Goal: Task Accomplishment & Management: Manage account settings

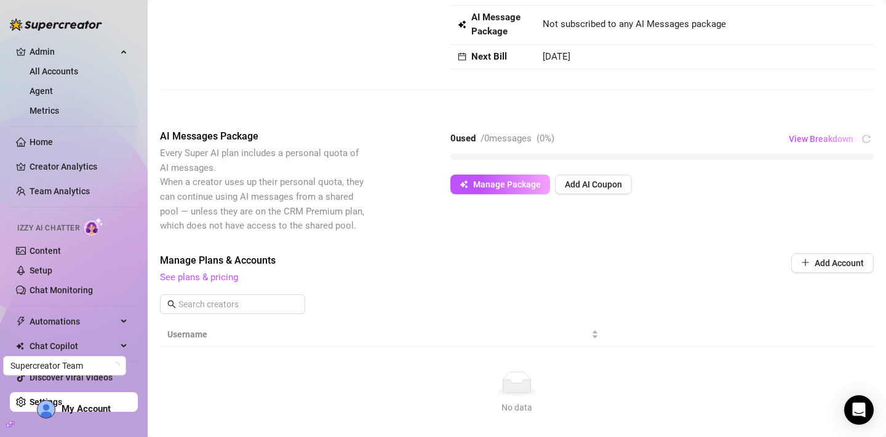
scroll to position [159, 0]
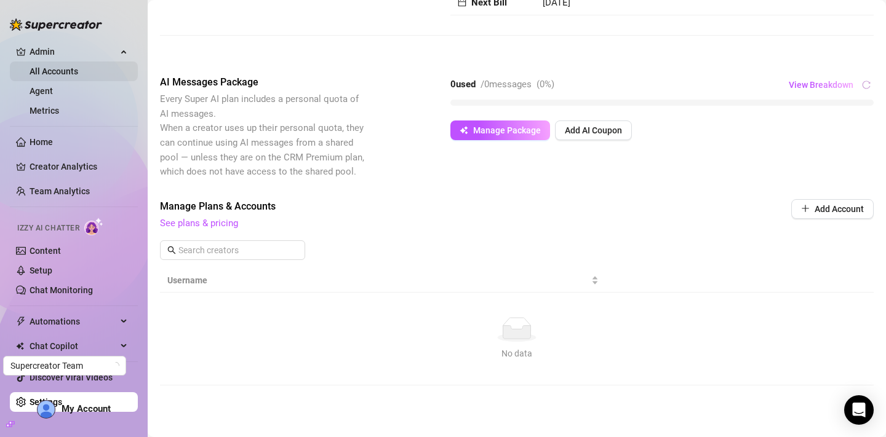
click at [78, 68] on link "All Accounts" at bounding box center [54, 71] width 49 height 10
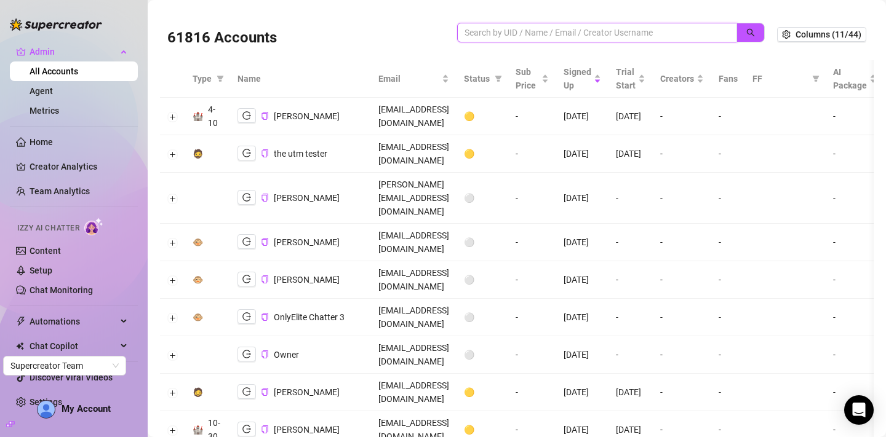
click at [557, 31] on input "search" at bounding box center [591, 33] width 255 height 14
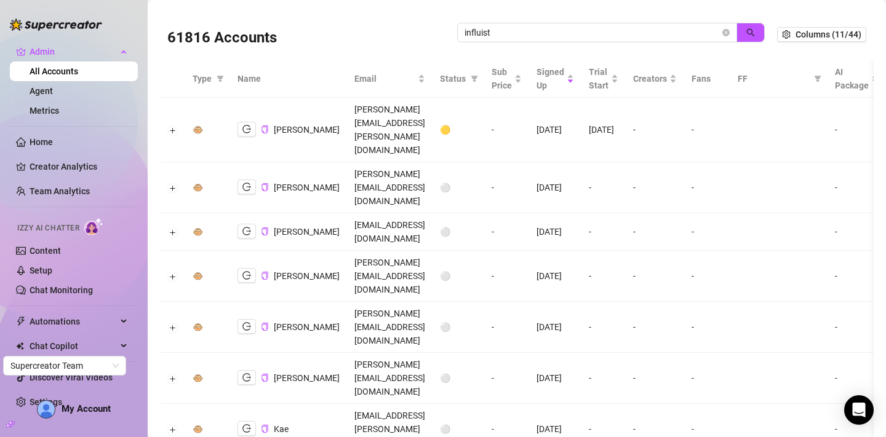
drag, startPoint x: 494, startPoint y: 29, endPoint x: 399, endPoint y: 21, distance: 95.1
click at [399, 21] on div "61816 Accounts influist" at bounding box center [471, 35] width 609 height 42
type input "jackson"
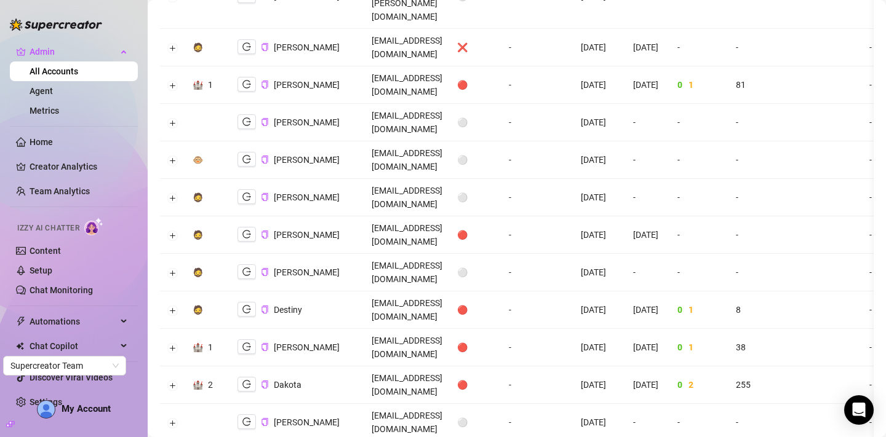
scroll to position [2282, 0]
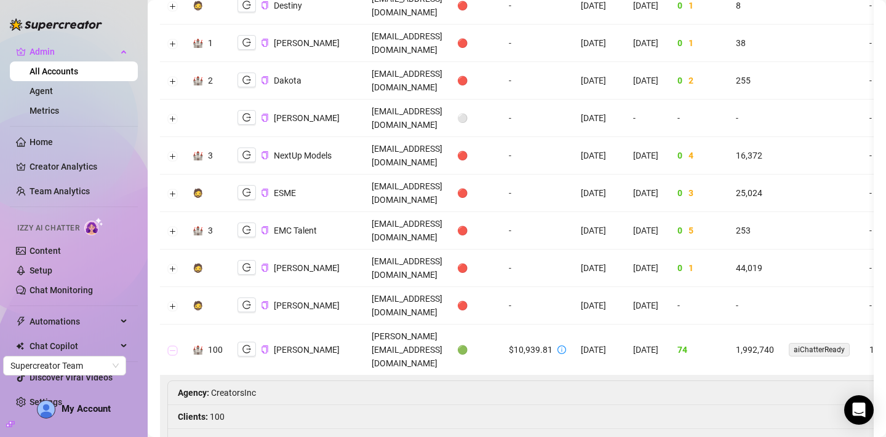
scroll to position [2380, 0]
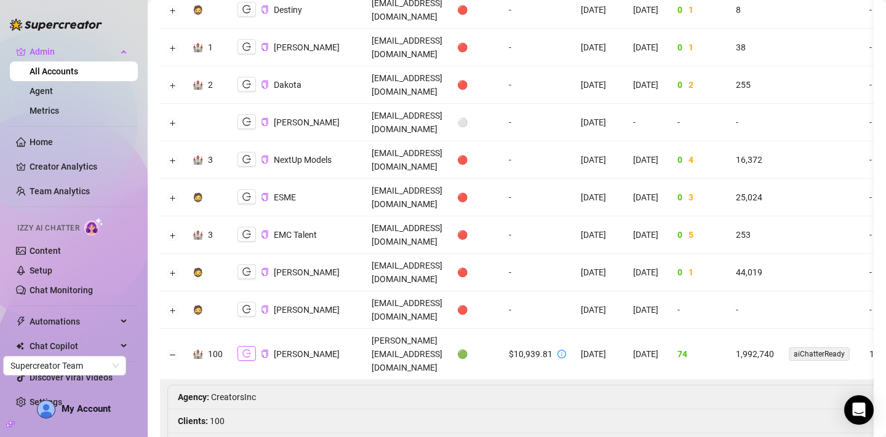
click at [252, 346] on button "button" at bounding box center [246, 353] width 18 height 15
click at [173, 350] on button "Collapse row" at bounding box center [173, 355] width 10 height 10
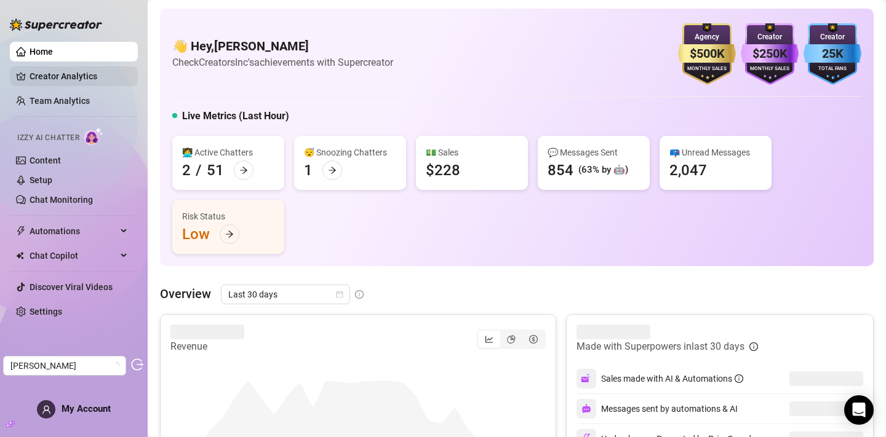
click at [62, 77] on link "Creator Analytics" at bounding box center [79, 76] width 98 height 20
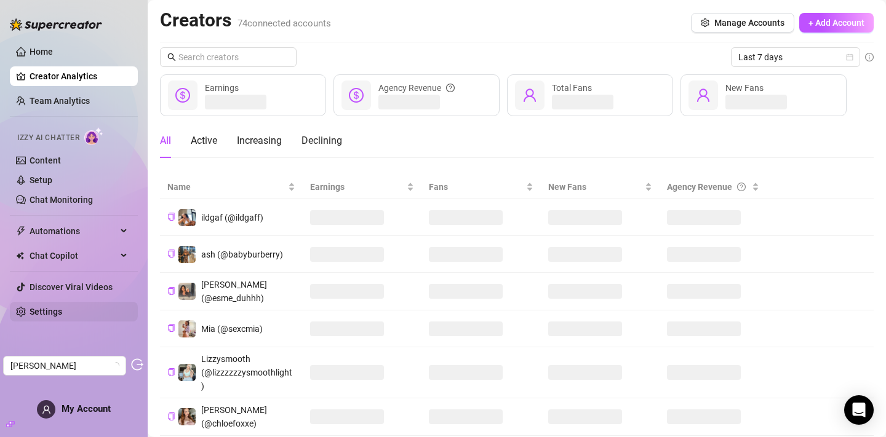
click at [42, 307] on link "Settings" at bounding box center [46, 312] width 33 height 10
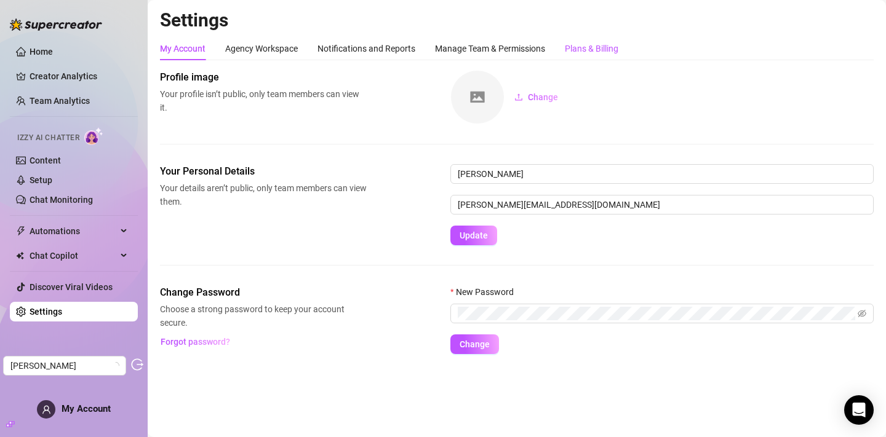
click at [601, 47] on div "Plans & Billing" at bounding box center [592, 49] width 54 height 14
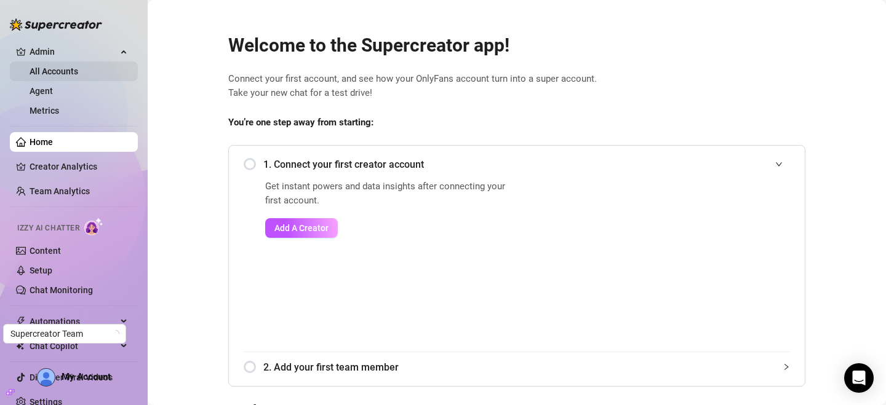
click at [54, 71] on link "All Accounts" at bounding box center [54, 71] width 49 height 10
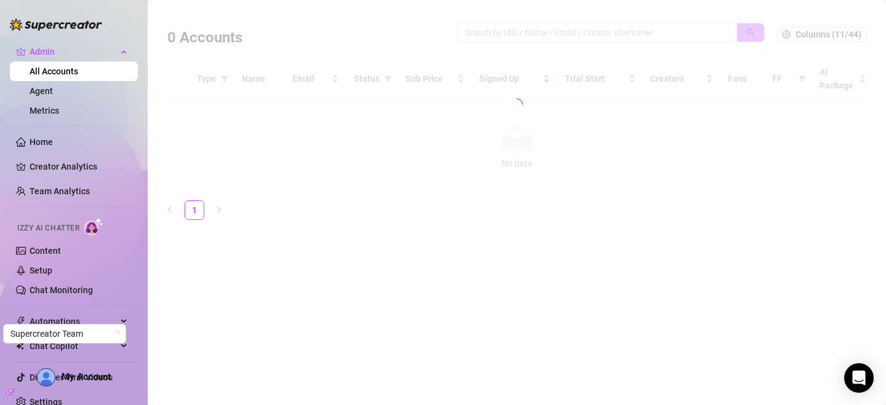
click at [478, 30] on div at bounding box center [516, 105] width 713 height 192
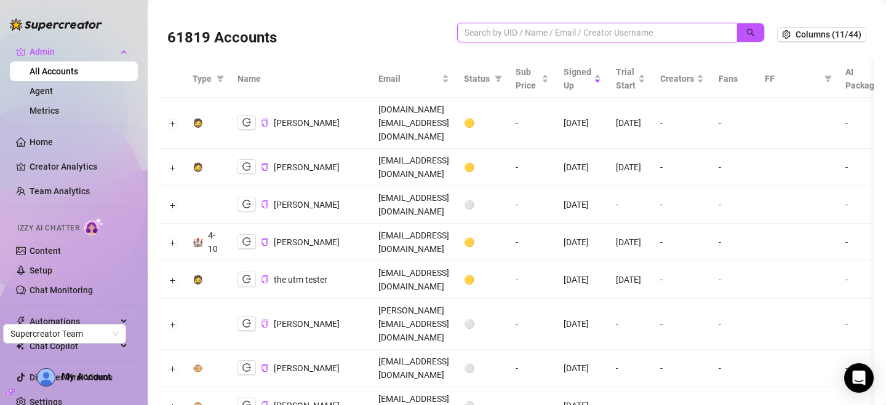
click at [475, 31] on input "search" at bounding box center [591, 33] width 255 height 14
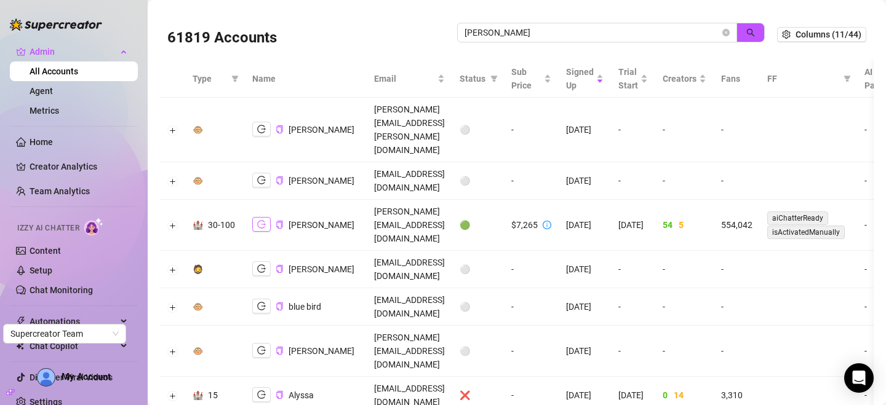
click at [257, 220] on icon "logout" at bounding box center [261, 224] width 9 height 9
drag, startPoint x: 520, startPoint y: 34, endPoint x: 431, endPoint y: 29, distance: 89.3
click at [431, 29] on div "61819 Accounts carrie" at bounding box center [471, 35] width 609 height 42
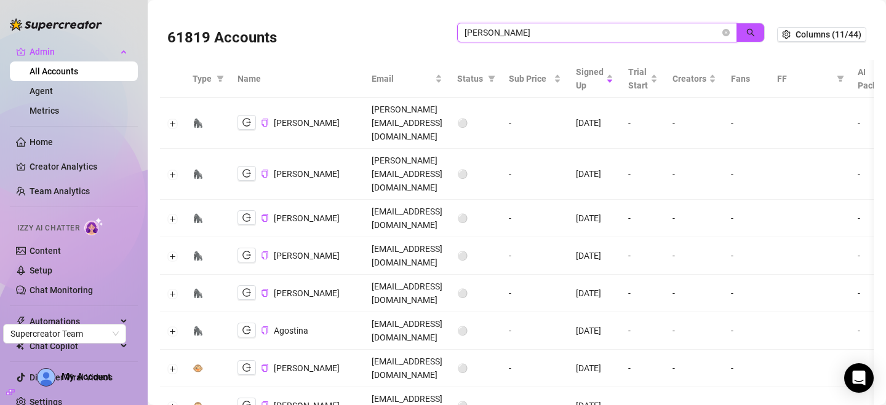
scroll to position [414, 0]
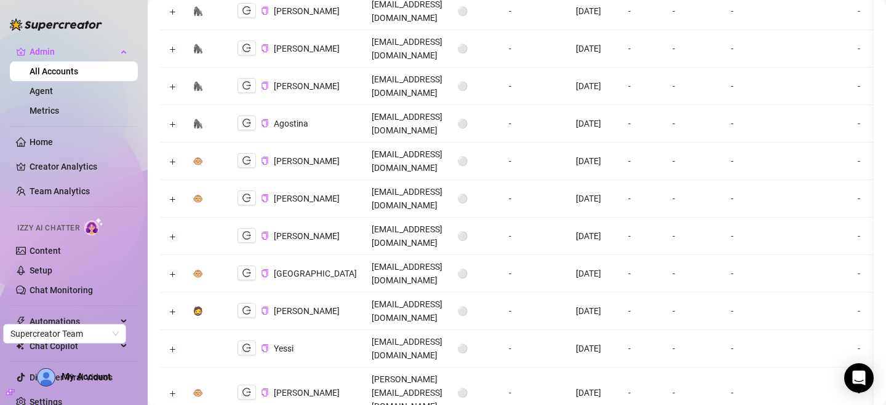
scroll to position [0, 0]
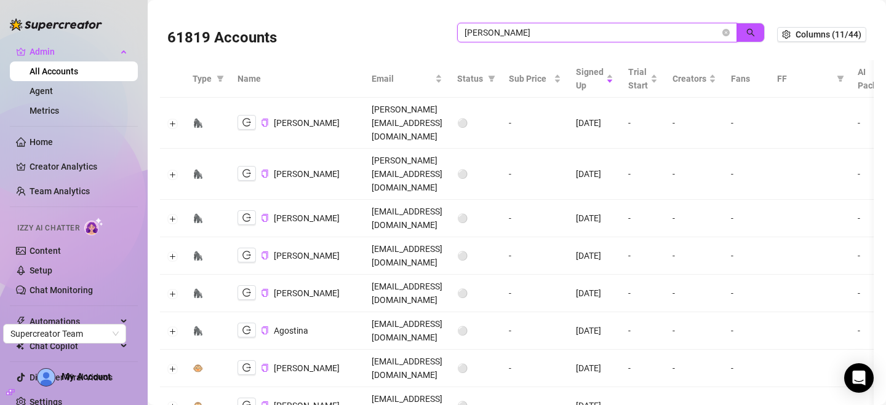
drag, startPoint x: 494, startPoint y: 32, endPoint x: 393, endPoint y: 30, distance: 101.5
click at [393, 30] on div "61819 Accounts doris" at bounding box center [471, 35] width 609 height 42
type input "influist"
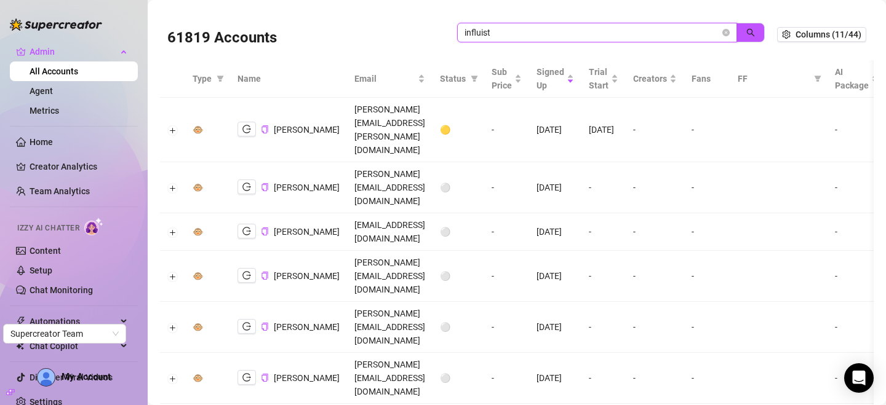
scroll to position [27, 0]
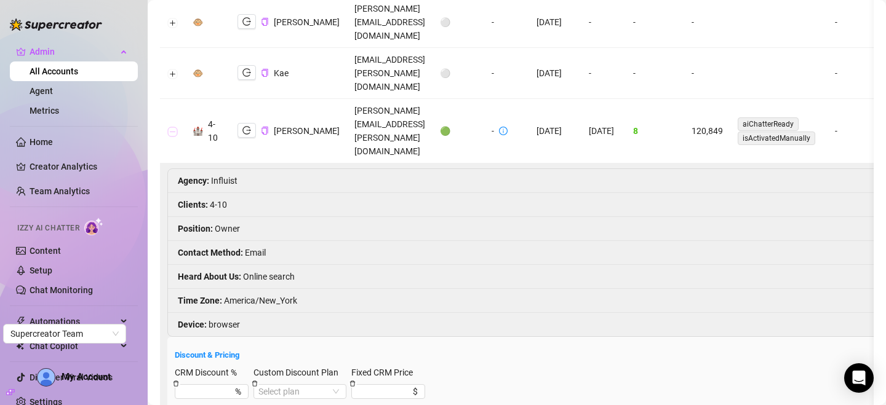
scroll to position [370, 0]
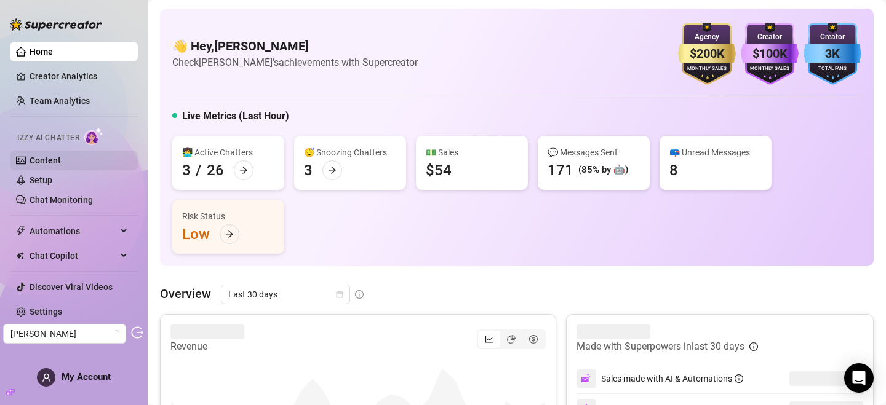
click at [31, 165] on link "Content" at bounding box center [45, 161] width 31 height 10
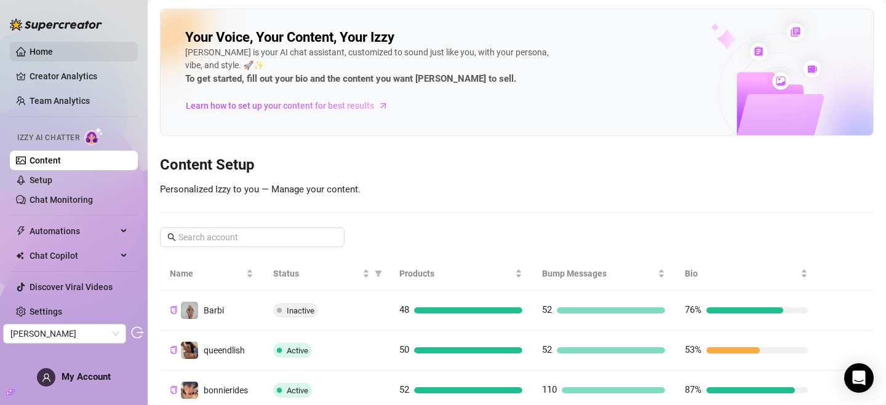
click at [53, 55] on link "Home" at bounding box center [41, 52] width 23 height 10
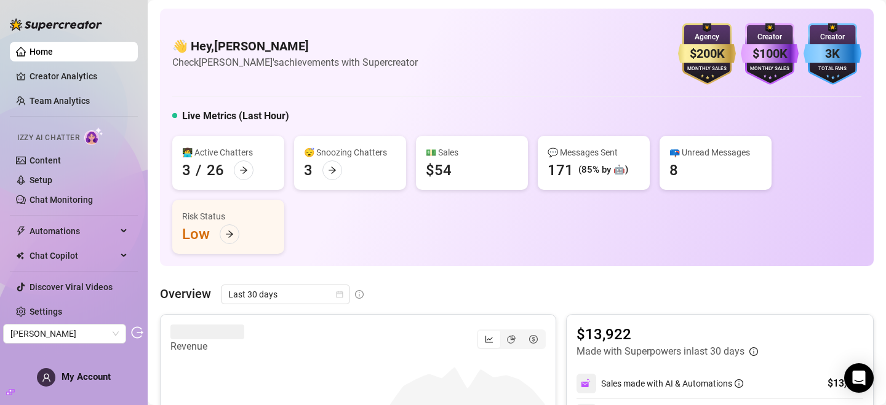
click at [60, 24] on img at bounding box center [56, 24] width 92 height 12
click at [46, 22] on img at bounding box center [56, 24] width 92 height 12
click at [34, 22] on img at bounding box center [56, 24] width 92 height 12
click at [12, 26] on img at bounding box center [56, 24] width 92 height 12
click at [87, 28] on img at bounding box center [56, 24] width 92 height 12
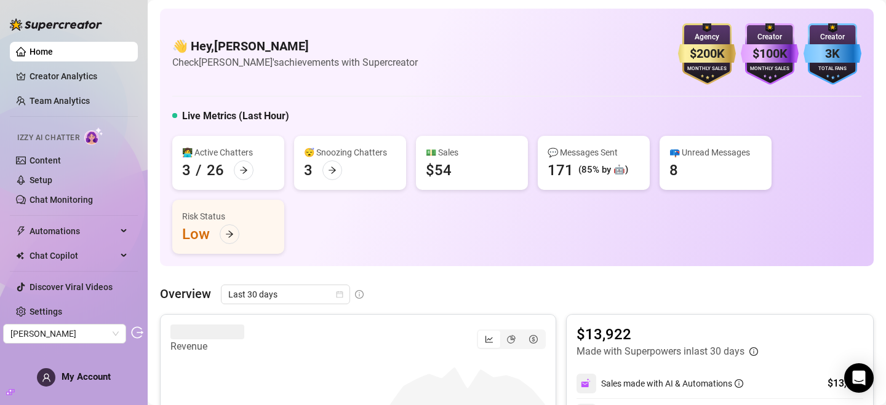
click at [18, 23] on img at bounding box center [56, 24] width 92 height 12
click at [33, 55] on link "Home" at bounding box center [41, 52] width 23 height 10
click at [62, 26] on img at bounding box center [56, 24] width 92 height 12
click at [73, 375] on span "My Account" at bounding box center [86, 376] width 49 height 11
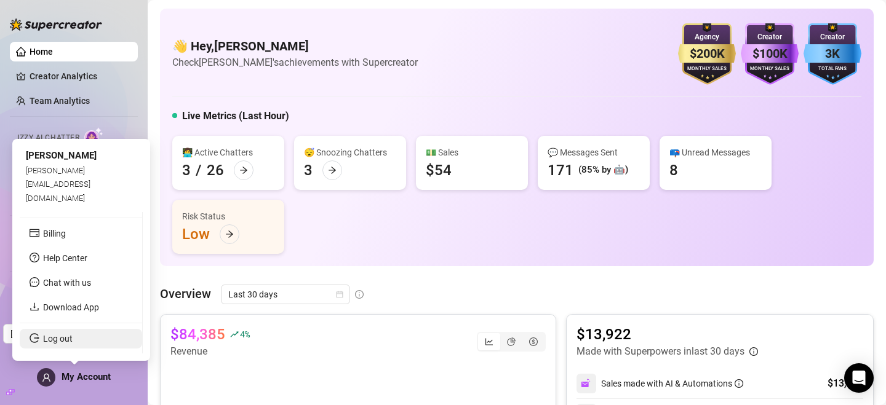
click at [59, 344] on link "Log out" at bounding box center [58, 339] width 30 height 10
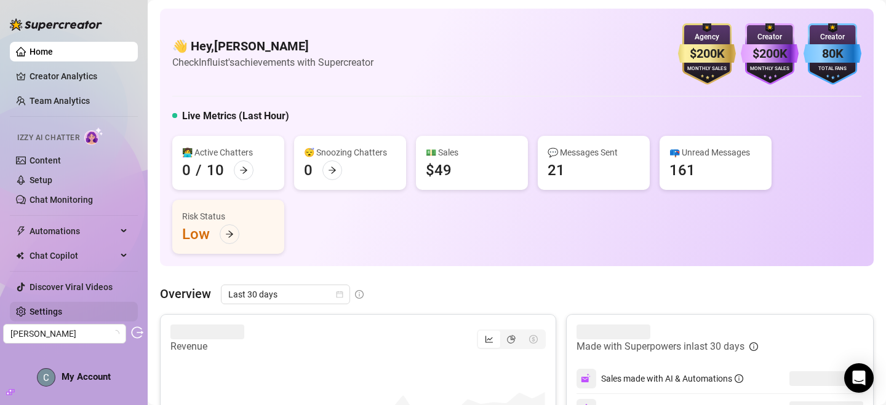
click at [58, 308] on link "Settings" at bounding box center [46, 312] width 33 height 10
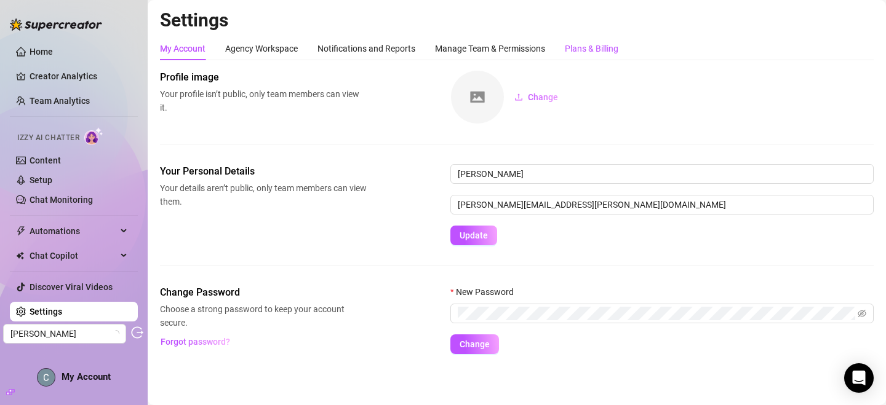
click at [571, 42] on div "Plans & Billing" at bounding box center [592, 49] width 54 height 14
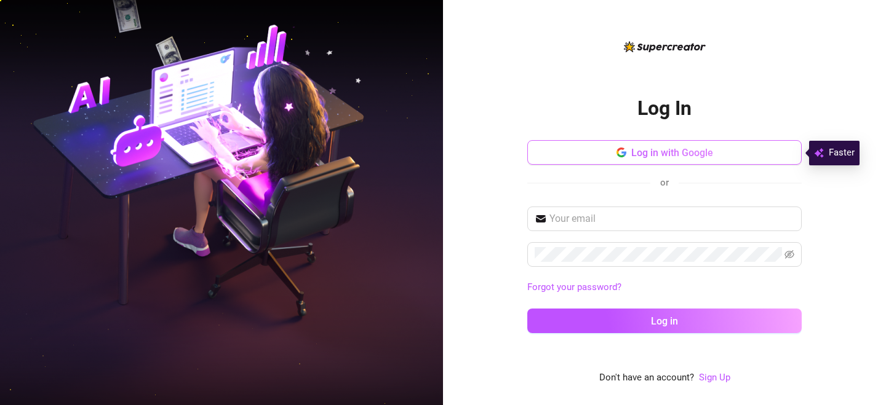
click at [658, 148] on span "Log in with Google" at bounding box center [672, 153] width 82 height 12
